Goal: Task Accomplishment & Management: Understand process/instructions

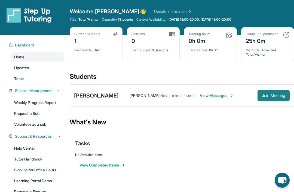
click at [277, 95] on span "Join Meeting" at bounding box center [273, 95] width 23 height 3
click at [273, 96] on span "Join Meeting" at bounding box center [273, 95] width 23 height 3
click at [278, 96] on span "Join Meeting" at bounding box center [273, 95] width 23 height 3
click at [275, 96] on span "Join Meeting" at bounding box center [273, 95] width 23 height 3
click at [100, 94] on div "[PERSON_NAME]" at bounding box center [96, 96] width 45 height 8
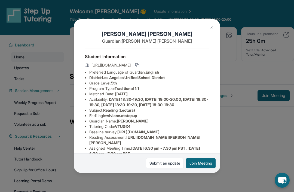
click at [210, 22] on button at bounding box center [211, 27] width 11 height 11
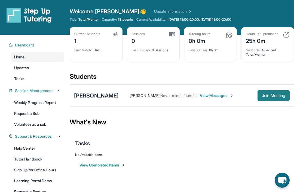
click at [262, 95] on span "Join Meeting" at bounding box center [273, 95] width 23 height 3
click at [272, 94] on span "Join Meeting" at bounding box center [273, 95] width 23 height 3
click at [278, 94] on span "Join Meeting" at bounding box center [273, 95] width 23 height 3
click at [279, 98] on button "Join Meeting" at bounding box center [273, 95] width 32 height 11
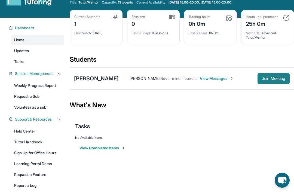
scroll to position [13, 0]
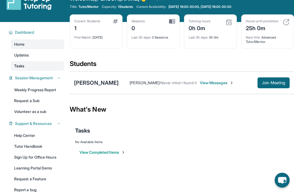
click at [11, 68] on link "Tasks" at bounding box center [37, 66] width 53 height 10
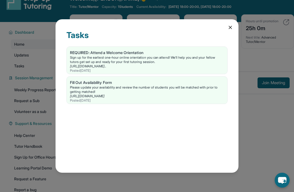
click at [226, 27] on div "Tasks REQUIRED: Attend a Welcome Orientation Sign up for the earliest one-hour …" at bounding box center [146, 96] width 183 height 154
click at [232, 29] on icon at bounding box center [229, 27] width 5 height 5
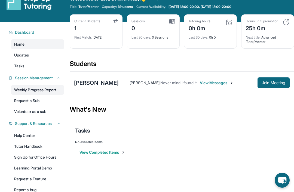
click at [23, 90] on link "Weekly Progress Report" at bounding box center [37, 90] width 53 height 10
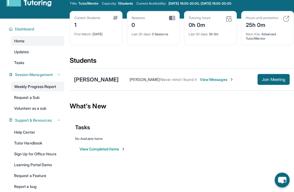
scroll to position [12, 0]
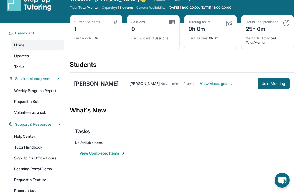
click at [215, 152] on div "View Completed Items" at bounding box center [181, 153] width 213 height 16
